Goal: Find specific page/section: Find specific page/section

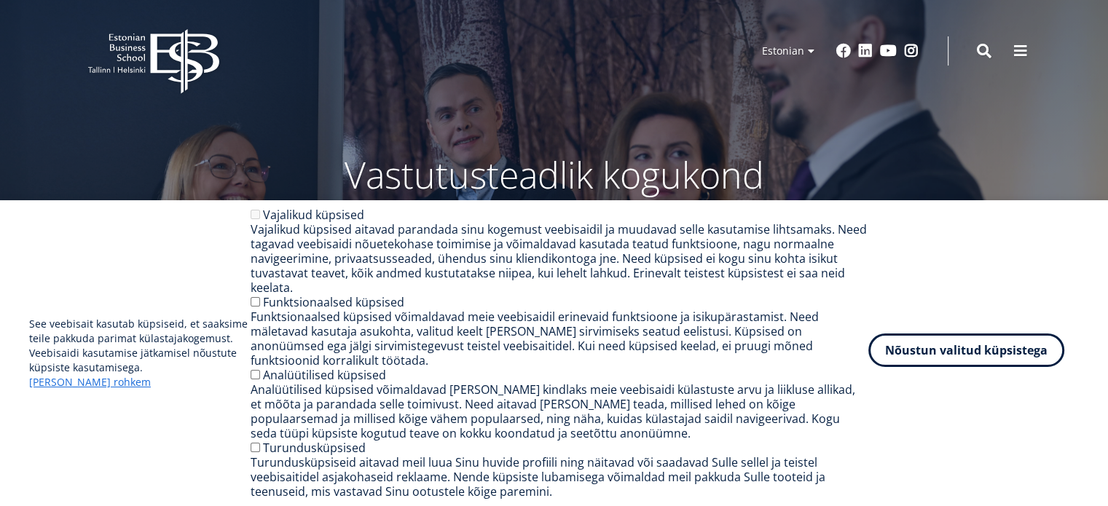
click at [944, 367] on button "Nõustun valitud küpsistega" at bounding box center [967, 351] width 196 height 34
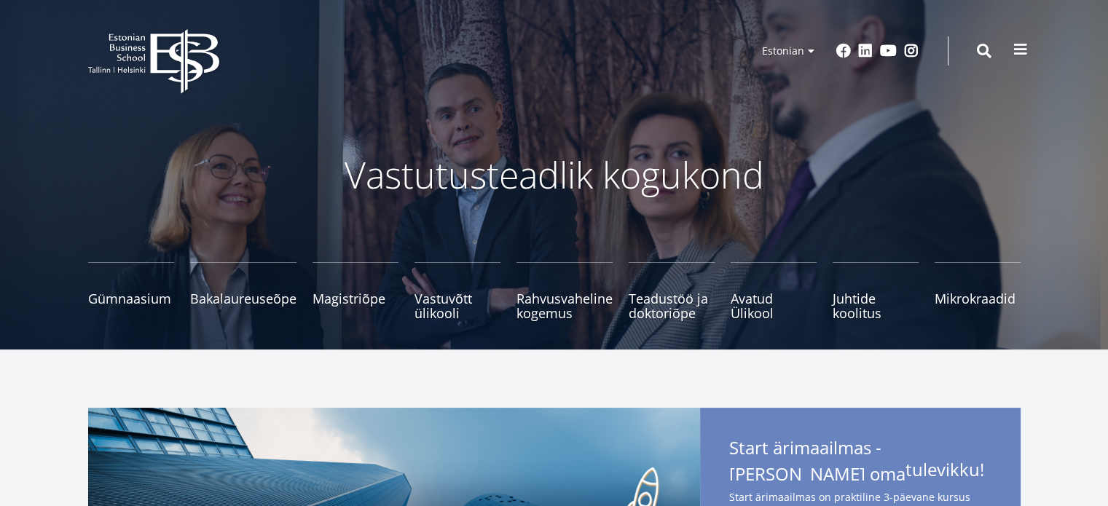
click at [1017, 45] on span at bounding box center [1021, 49] width 15 height 15
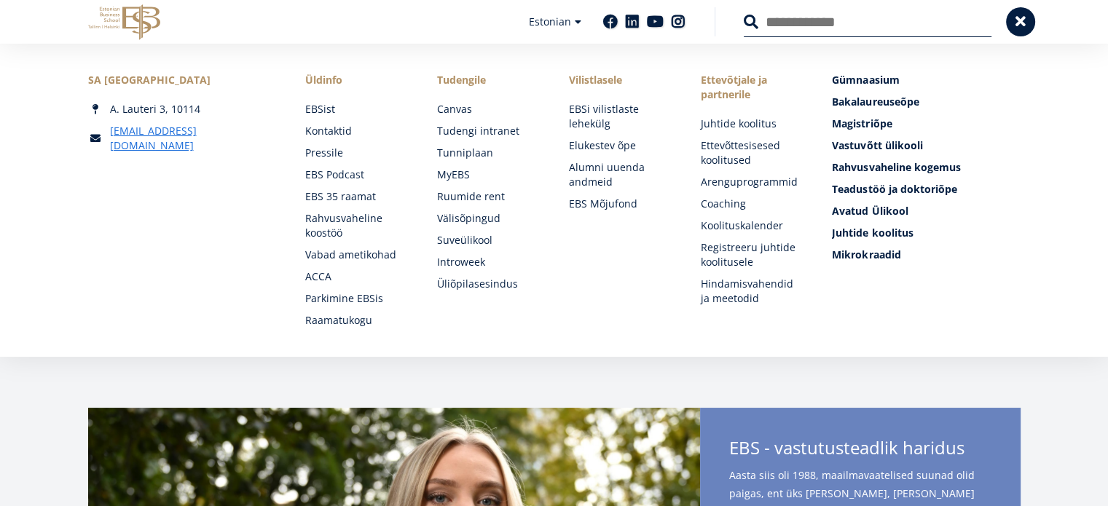
drag, startPoint x: 457, startPoint y: 396, endPoint x: 390, endPoint y: 388, distance: 67.5
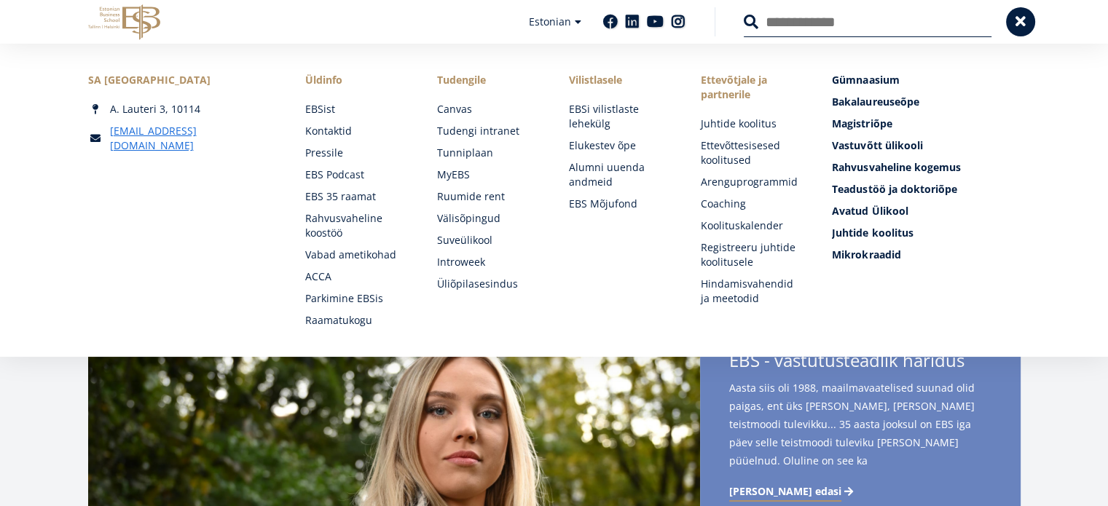
scroll to position [86, 0]
click at [742, 28] on div "Otsing" at bounding box center [853, 22] width 277 height 31
